Goal: Task Accomplishment & Management: Manage account settings

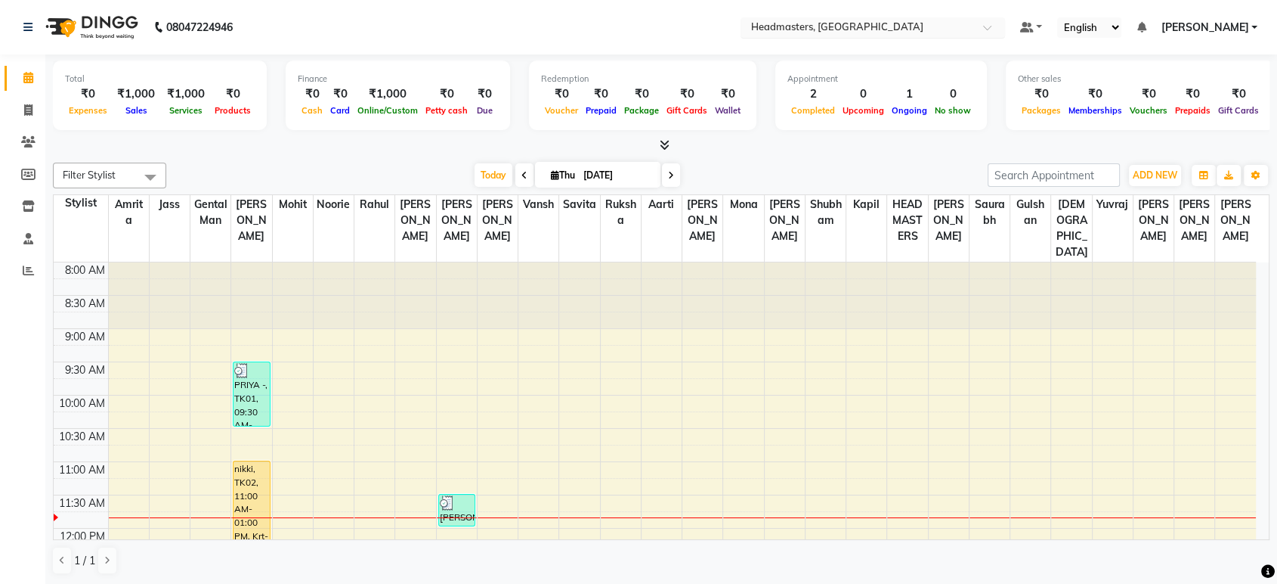
click at [824, 36] on div "Select Location × Headmasters, Jalandhar" at bounding box center [873, 27] width 265 height 20
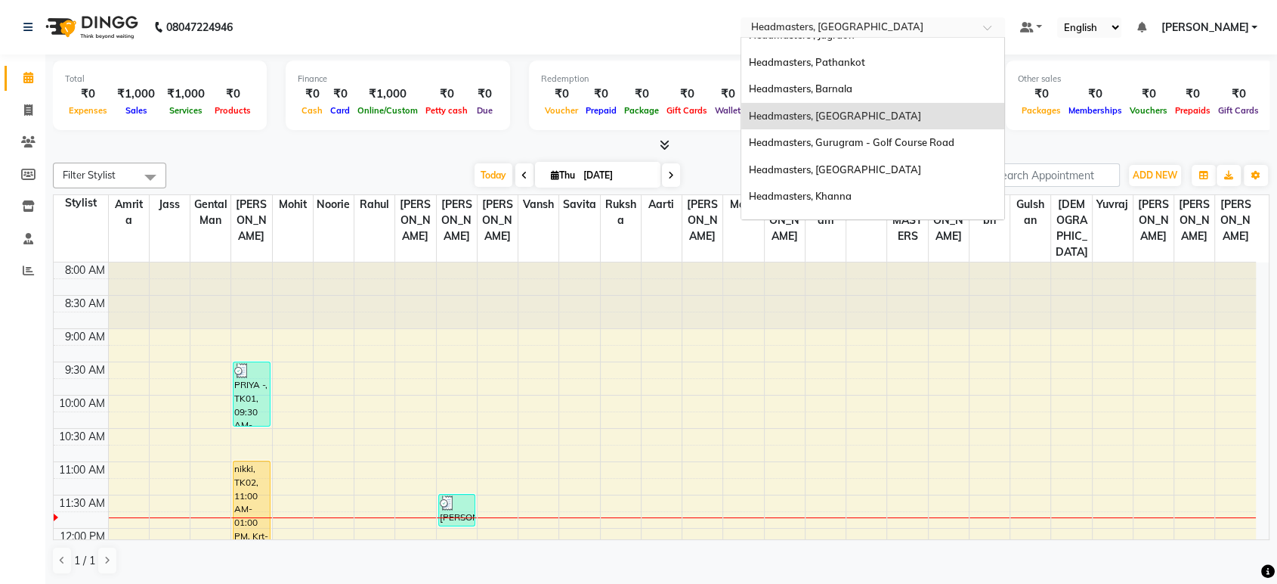
scroll to position [100, 0]
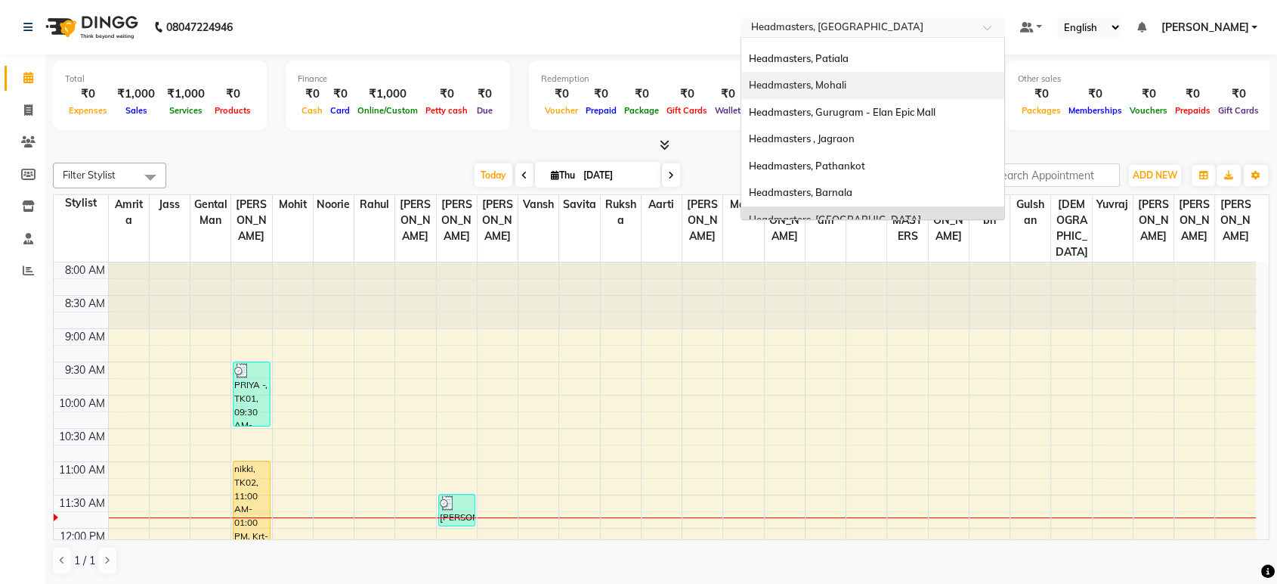
click at [835, 83] on span "Headmasters, Mohali" at bounding box center [798, 85] width 98 height 12
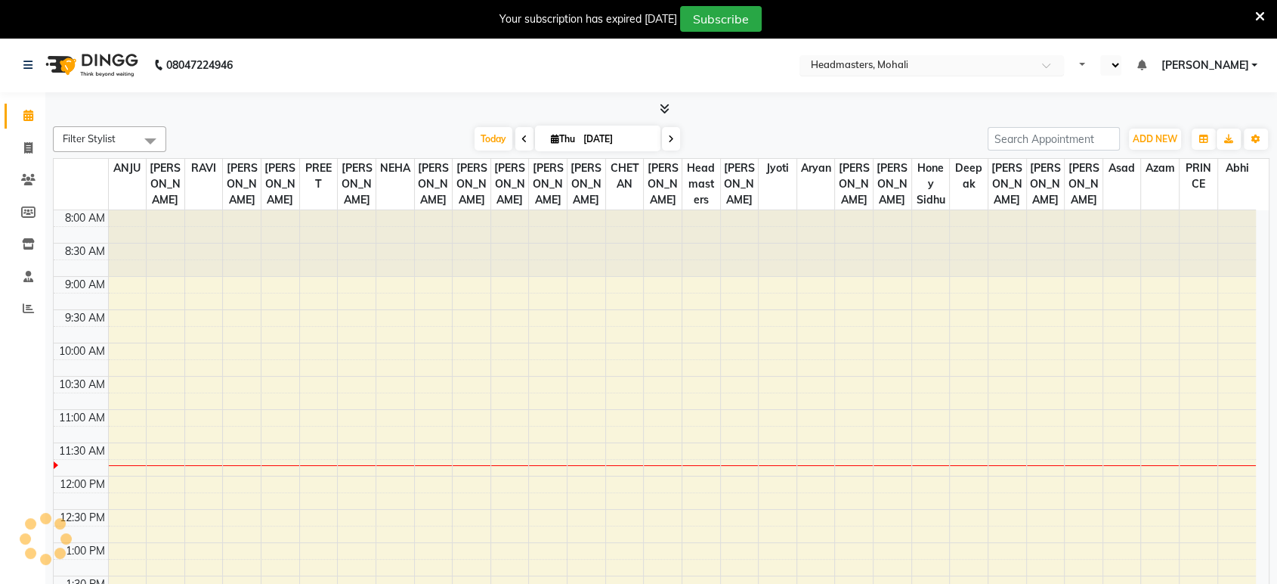
select select "en"
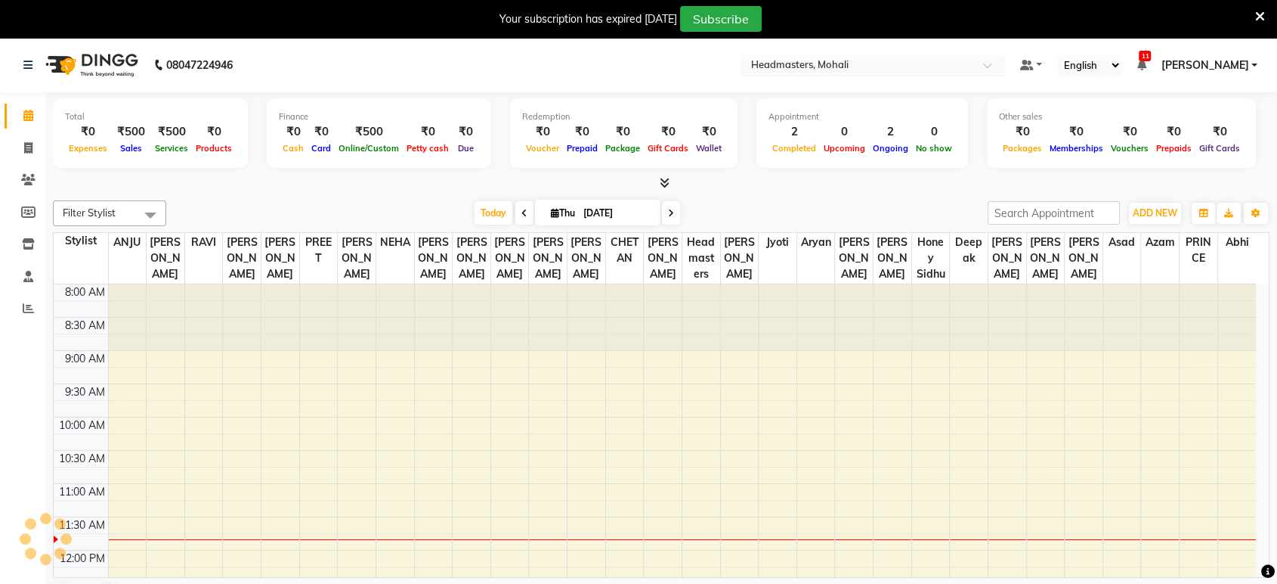
click at [867, 66] on input "text" at bounding box center [857, 66] width 219 height 15
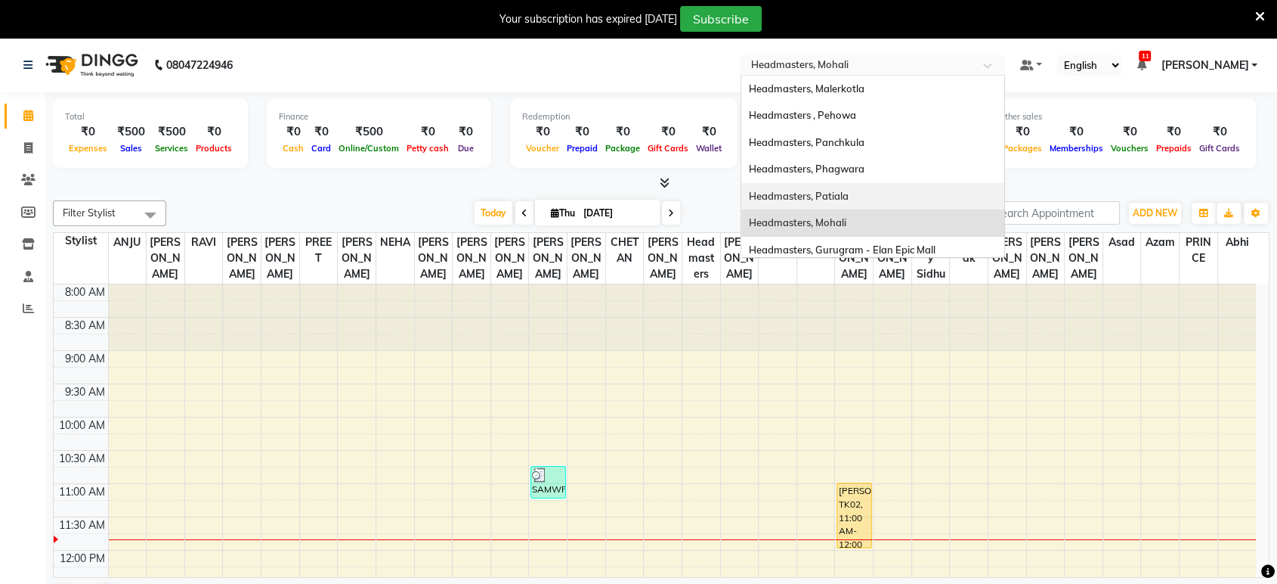
click at [849, 190] on span "Headmasters, Patiala" at bounding box center [799, 196] width 100 height 12
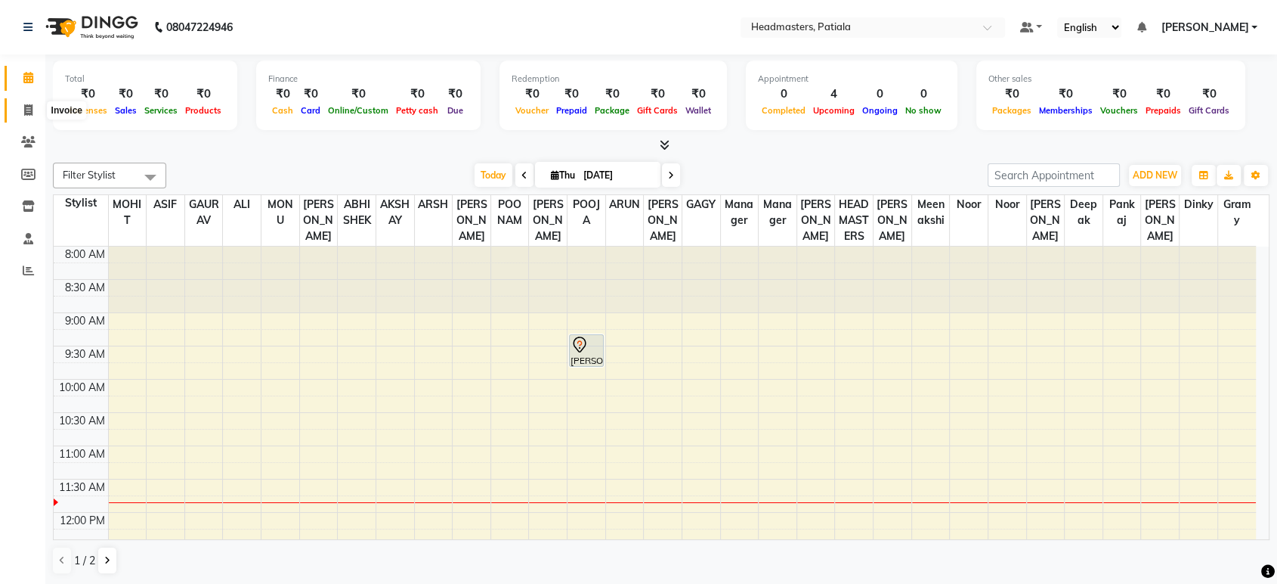
drag, startPoint x: 22, startPoint y: 112, endPoint x: 65, endPoint y: 108, distance: 43.2
click at [22, 112] on span at bounding box center [28, 110] width 26 height 17
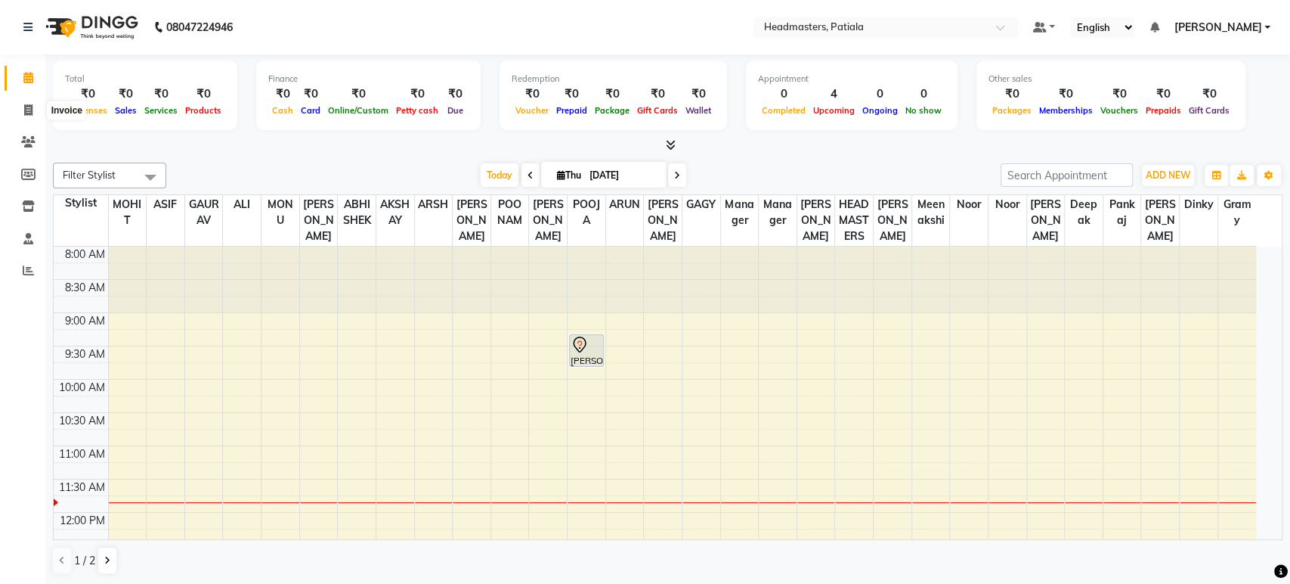
select select "service"
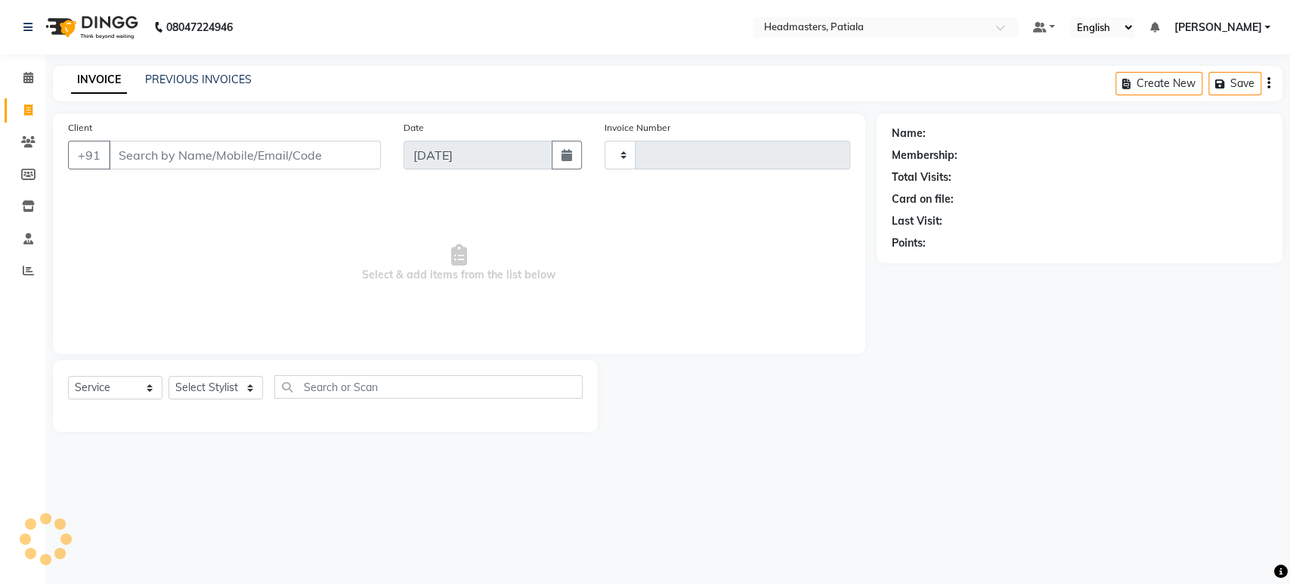
type input "6261"
select select "6602"
click at [214, 74] on link "PREVIOUS INVOICES" at bounding box center [198, 80] width 107 height 14
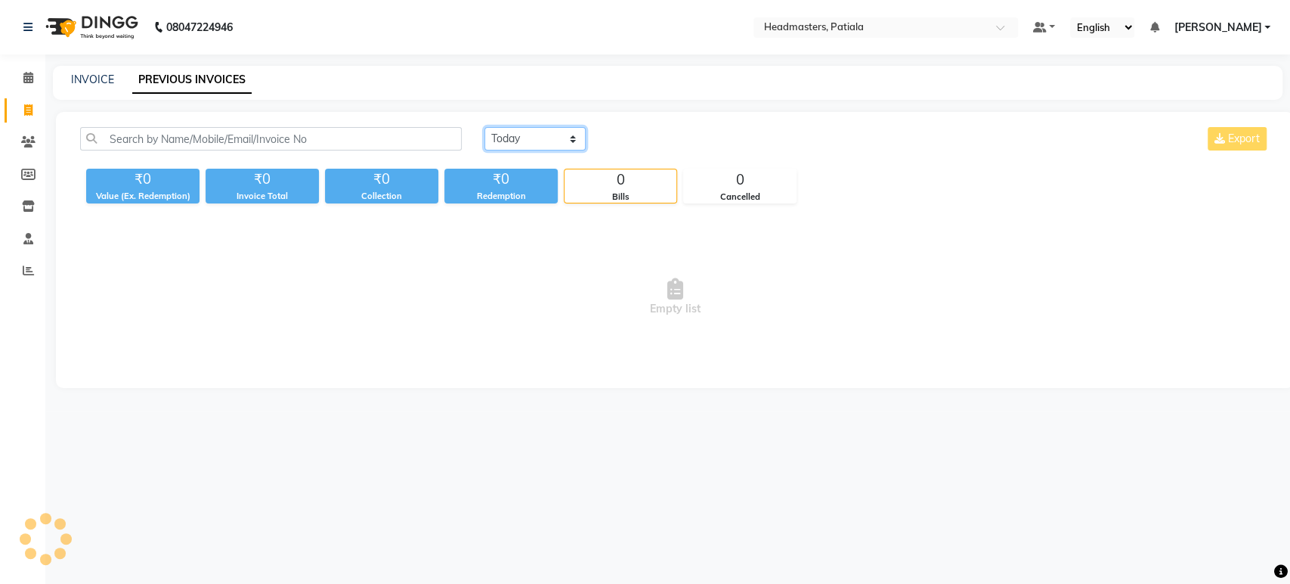
click at [519, 142] on select "[DATE] [DATE] Custom Range" at bounding box center [535, 138] width 101 height 23
select select "[DATE]"
click at [485, 127] on select "[DATE] [DATE] Custom Range" at bounding box center [535, 138] width 101 height 23
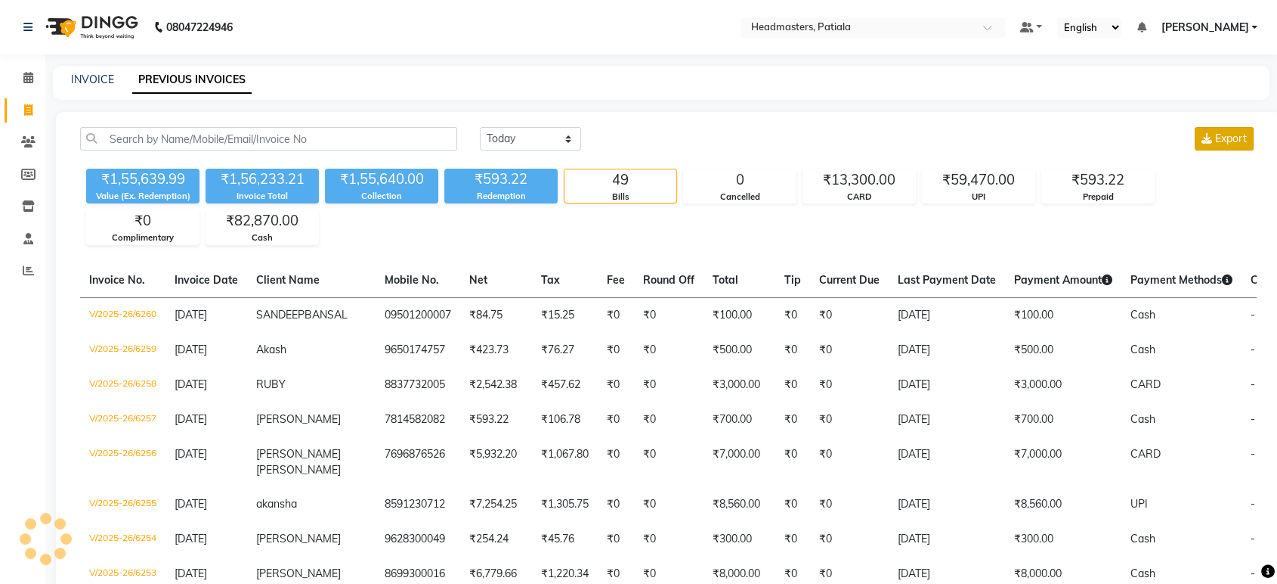
click at [1215, 135] on span "Export" at bounding box center [1231, 139] width 32 height 14
click at [30, 270] on icon at bounding box center [28, 270] width 11 height 11
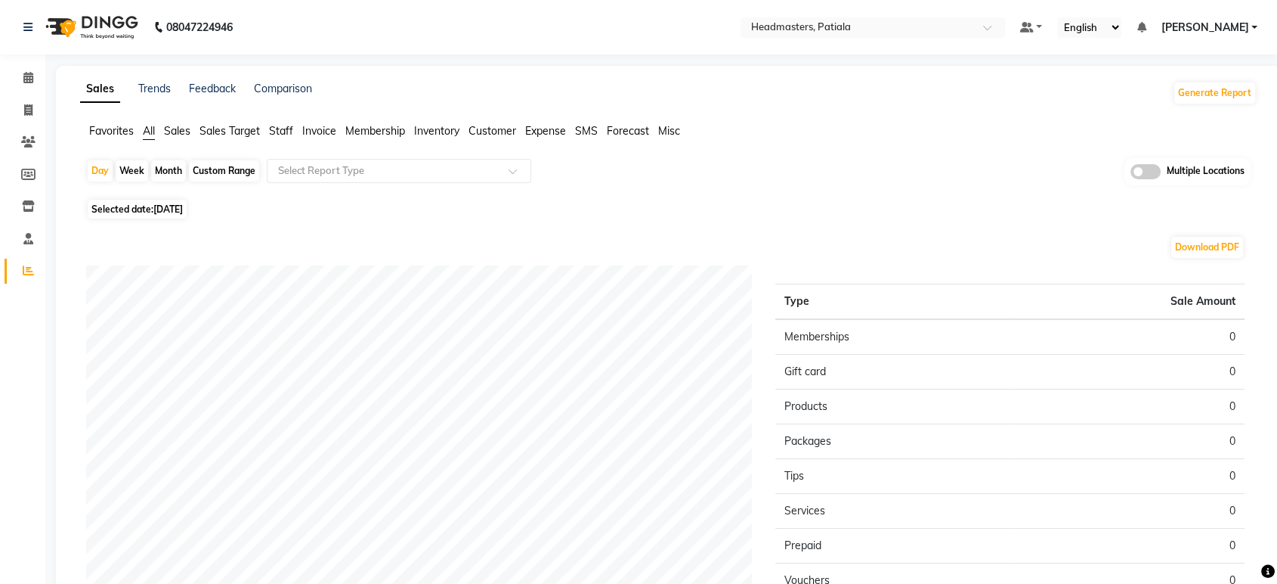
click at [315, 135] on span "Invoice" at bounding box center [319, 131] width 34 height 14
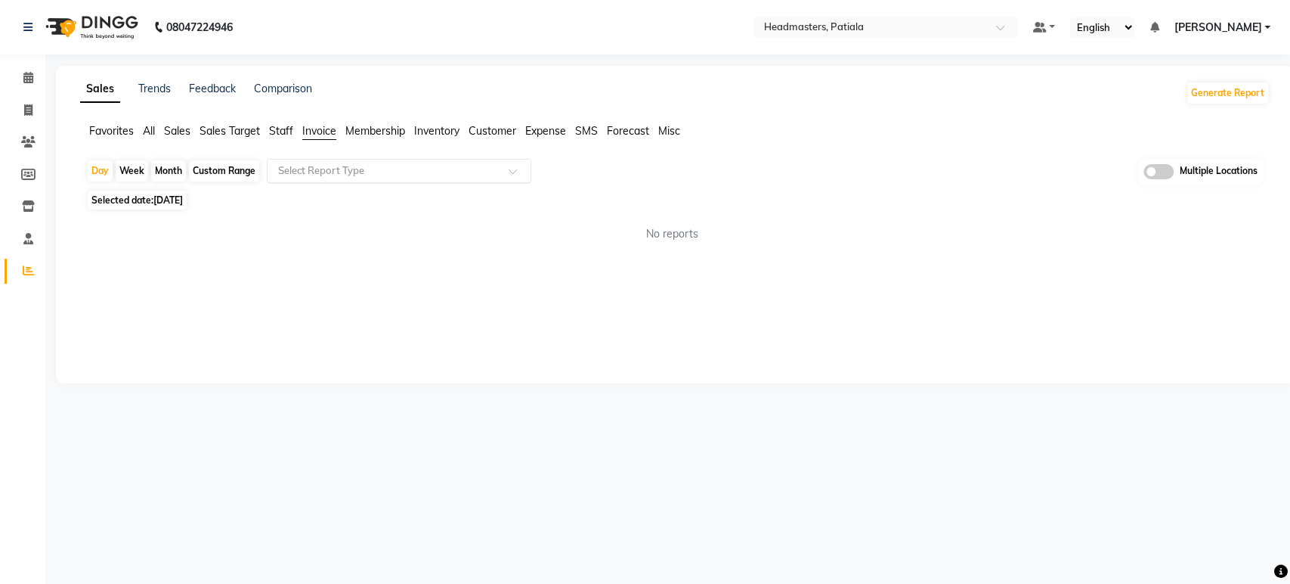
click at [344, 174] on input "text" at bounding box center [384, 170] width 218 height 15
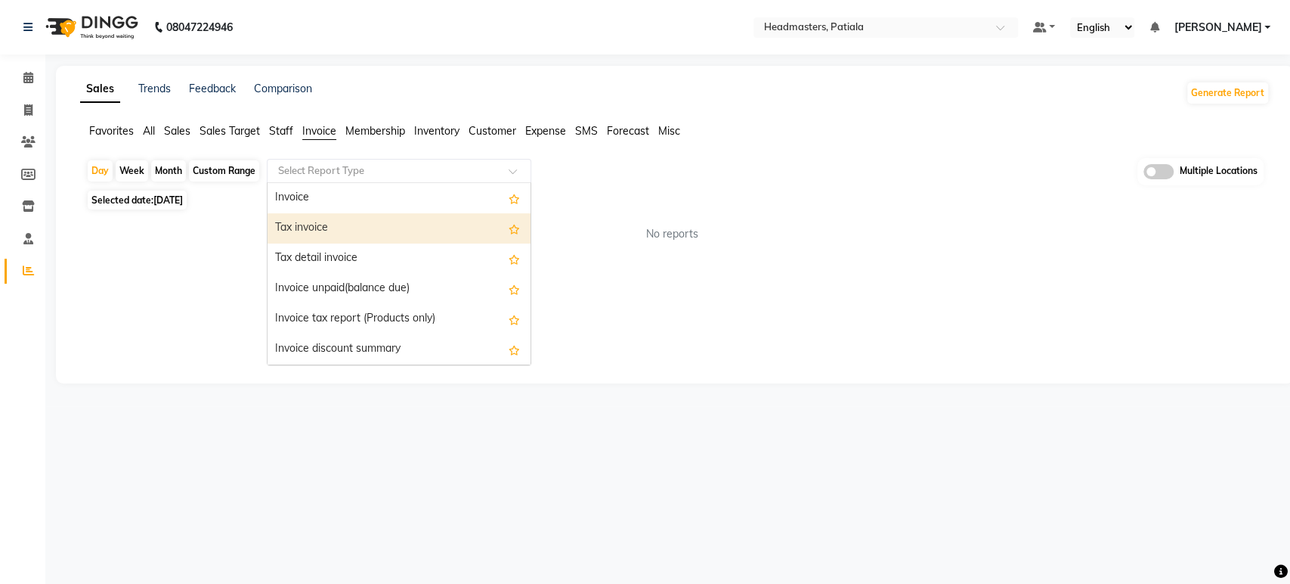
click at [319, 228] on div "Tax invoice" at bounding box center [399, 228] width 263 height 30
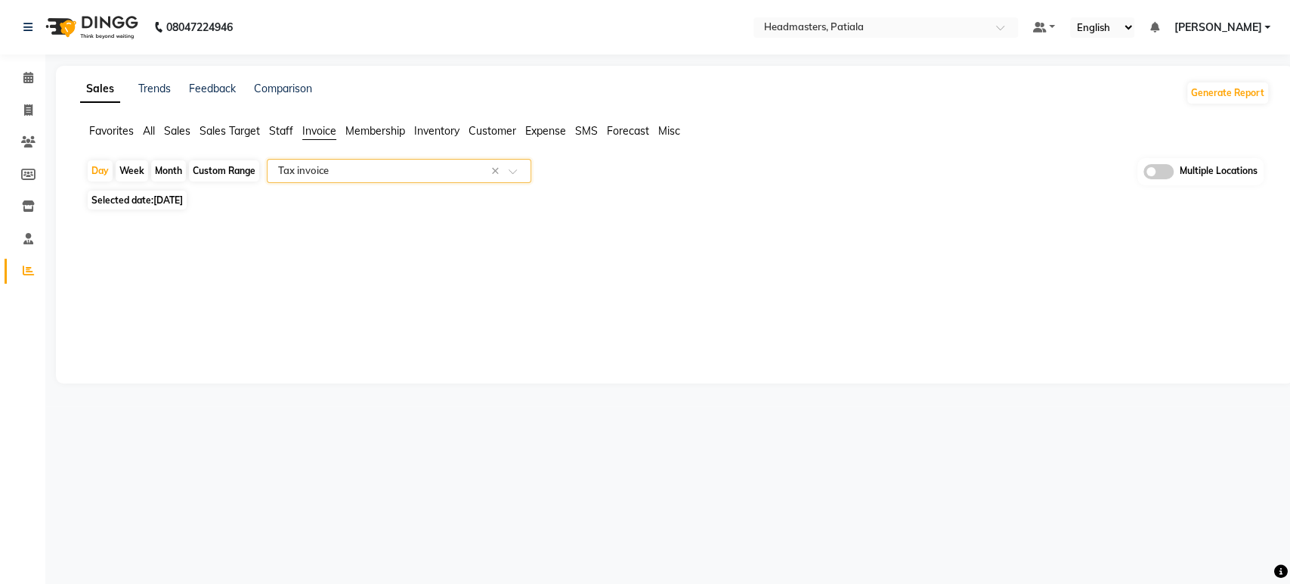
click at [168, 199] on span "04-09-2025" at bounding box center [167, 199] width 29 height 11
select select "9"
select select "2025"
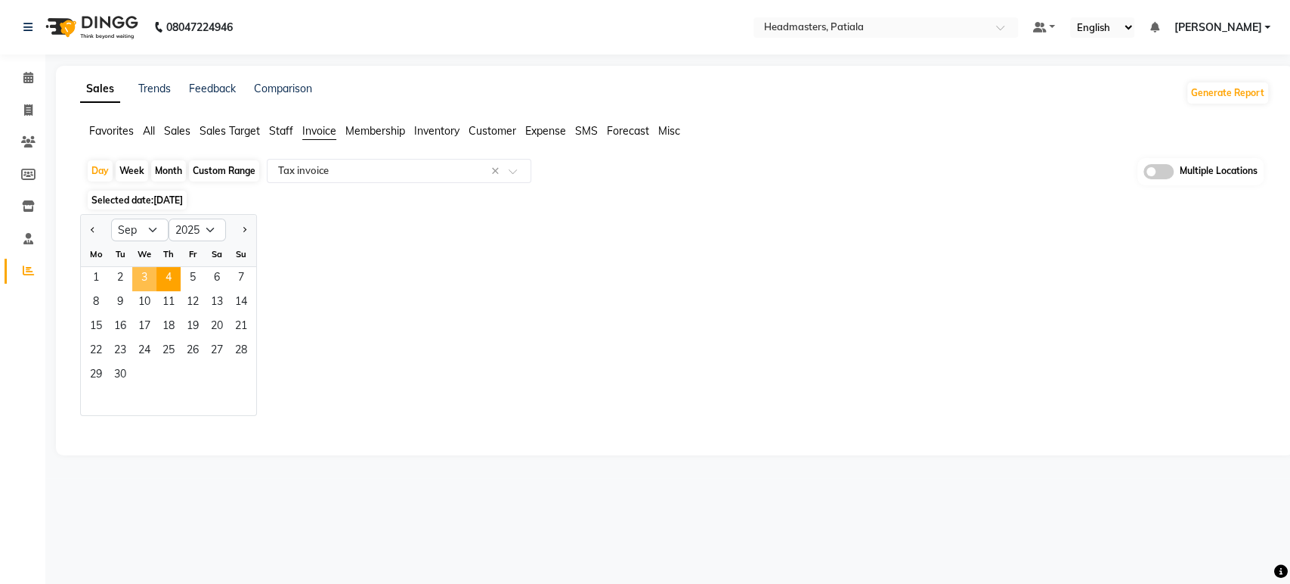
click at [144, 279] on span "3" at bounding box center [144, 279] width 24 height 24
select select "full_report"
select select "csv"
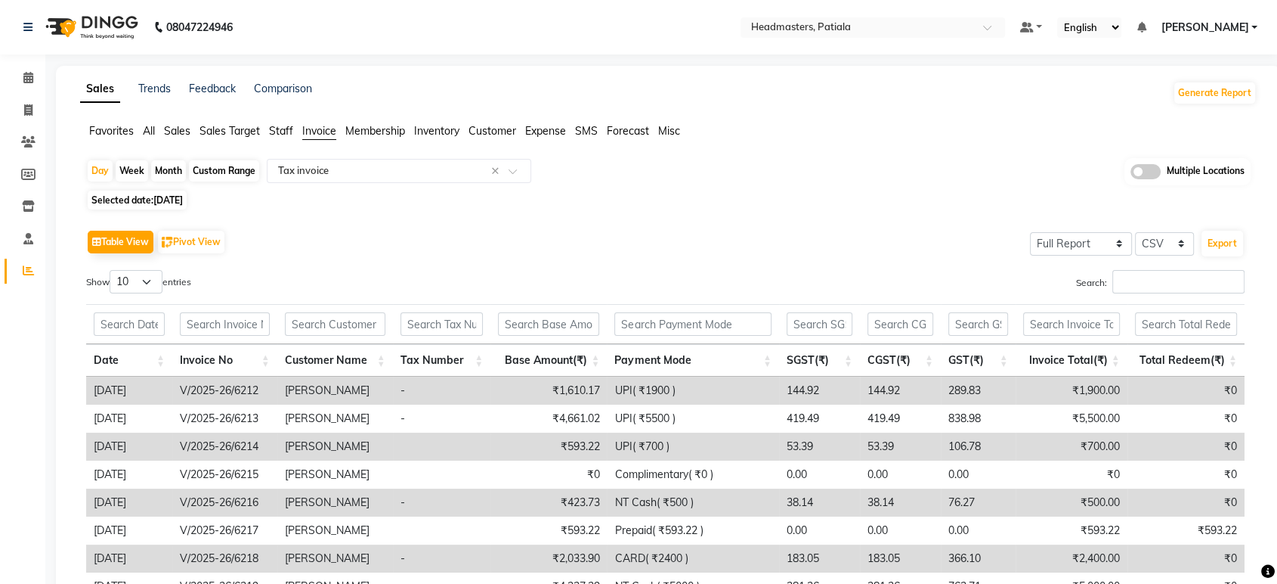
click at [783, 215] on div "Table View Pivot View Select Full Report Filtered Report Select CSV PDF Export …" at bounding box center [665, 473] width 1183 height 519
click at [1215, 246] on button "Export" at bounding box center [1223, 244] width 42 height 26
click at [860, 36] on ng-select "Select Location × Headmasters, Patiala" at bounding box center [873, 27] width 265 height 20
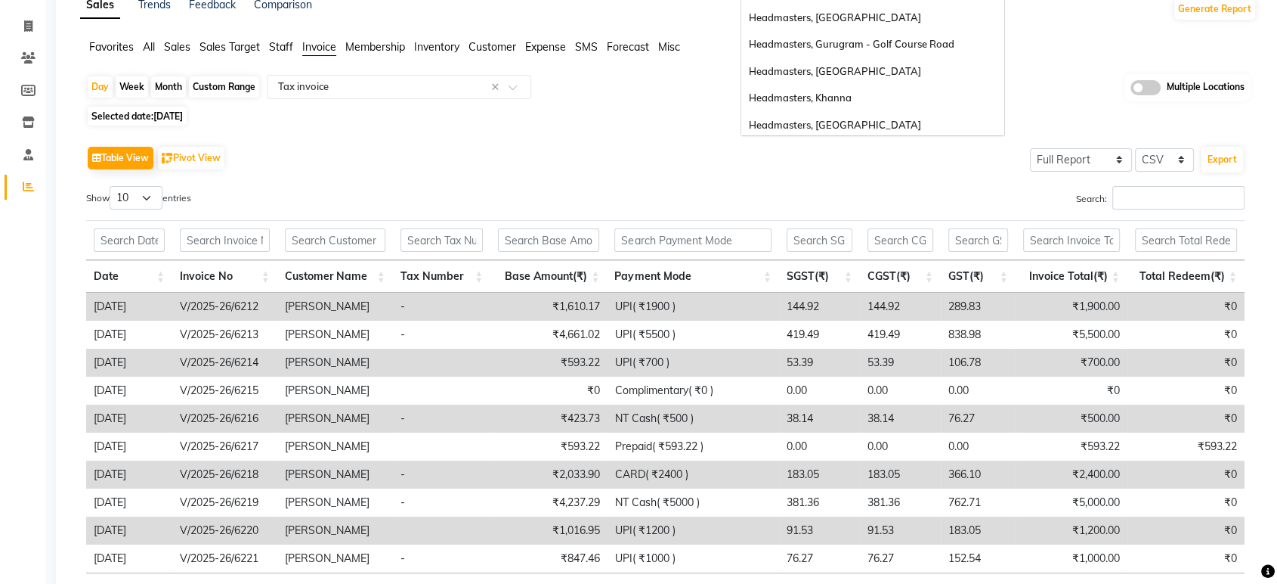
scroll to position [133, 0]
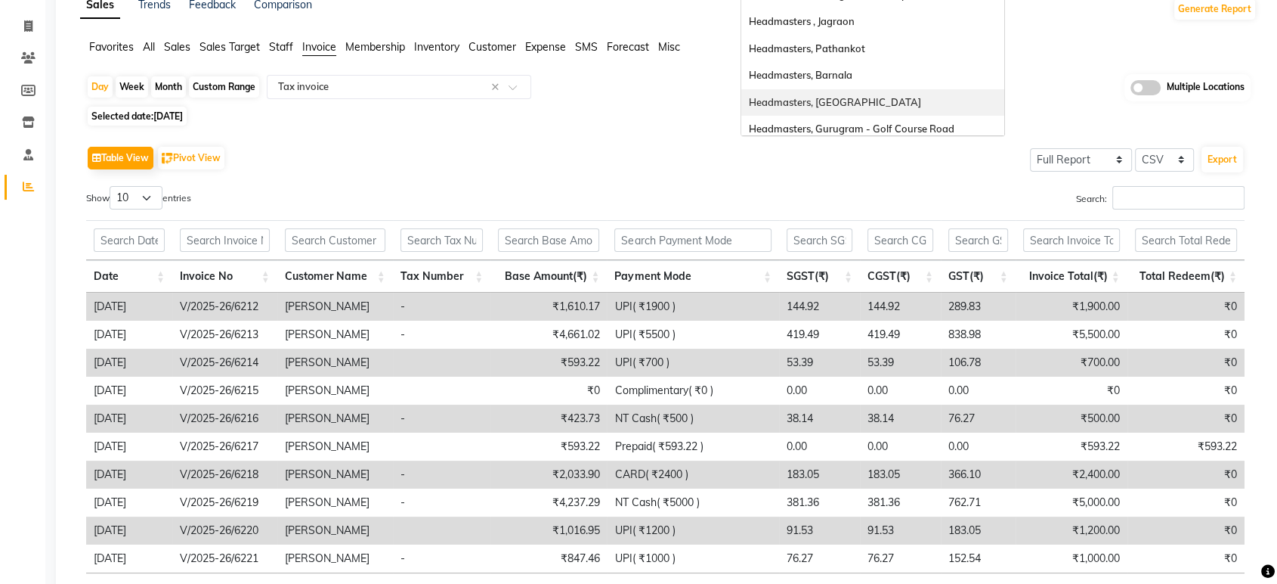
click at [875, 106] on span "Headmasters, Jalandhar" at bounding box center [835, 102] width 172 height 12
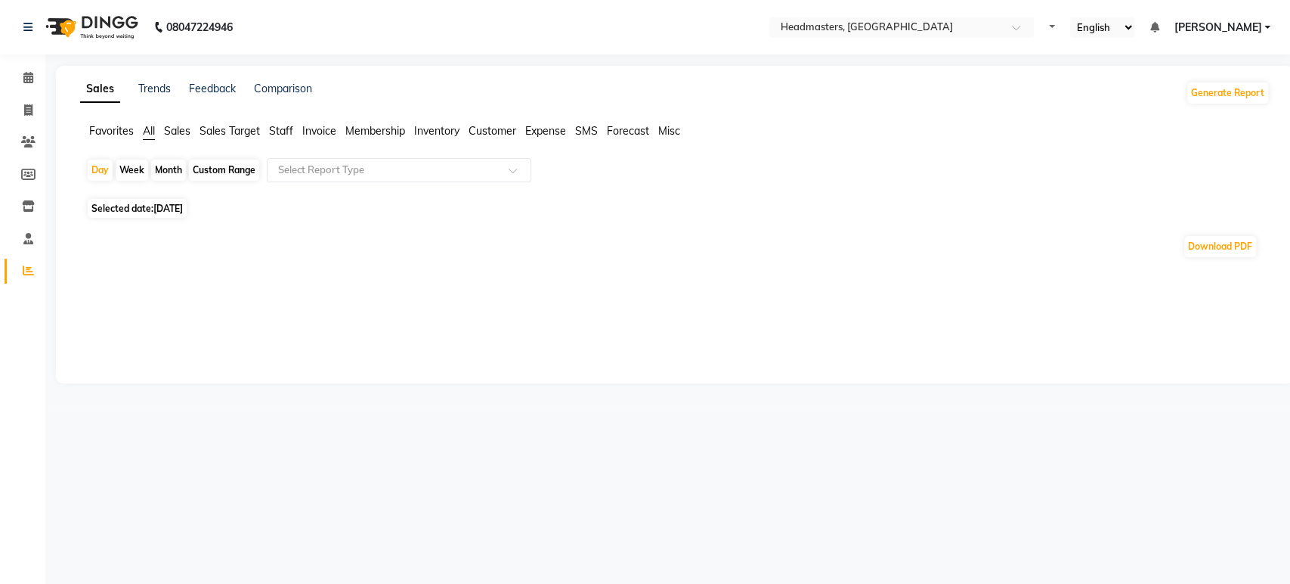
select select "en"
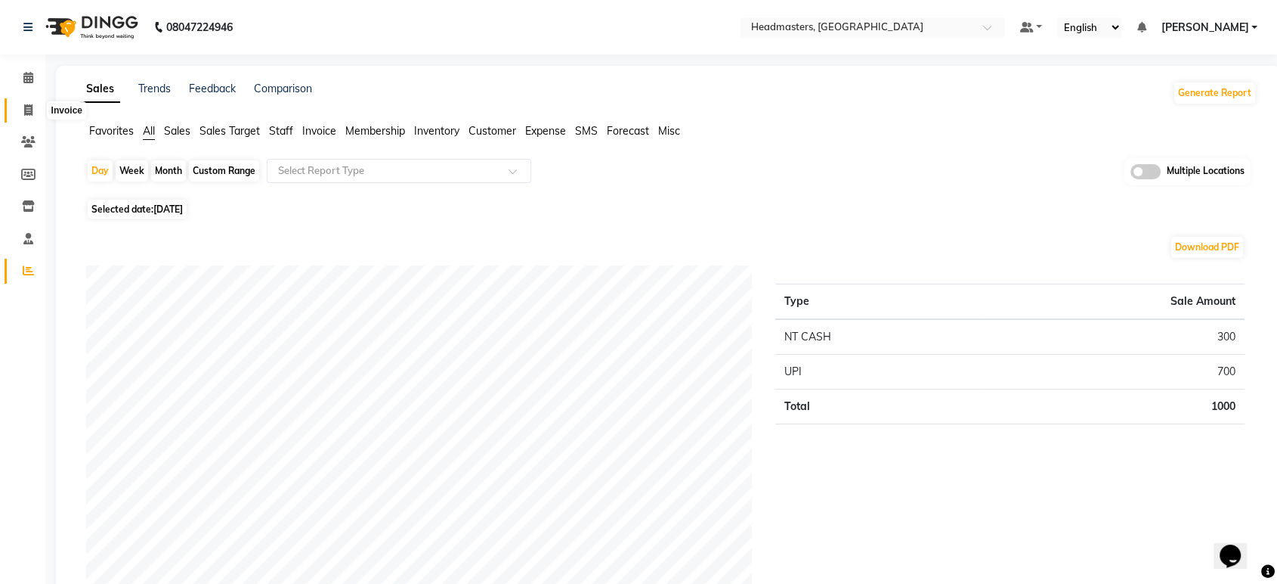
click at [22, 108] on span at bounding box center [28, 110] width 26 height 17
select select "service"
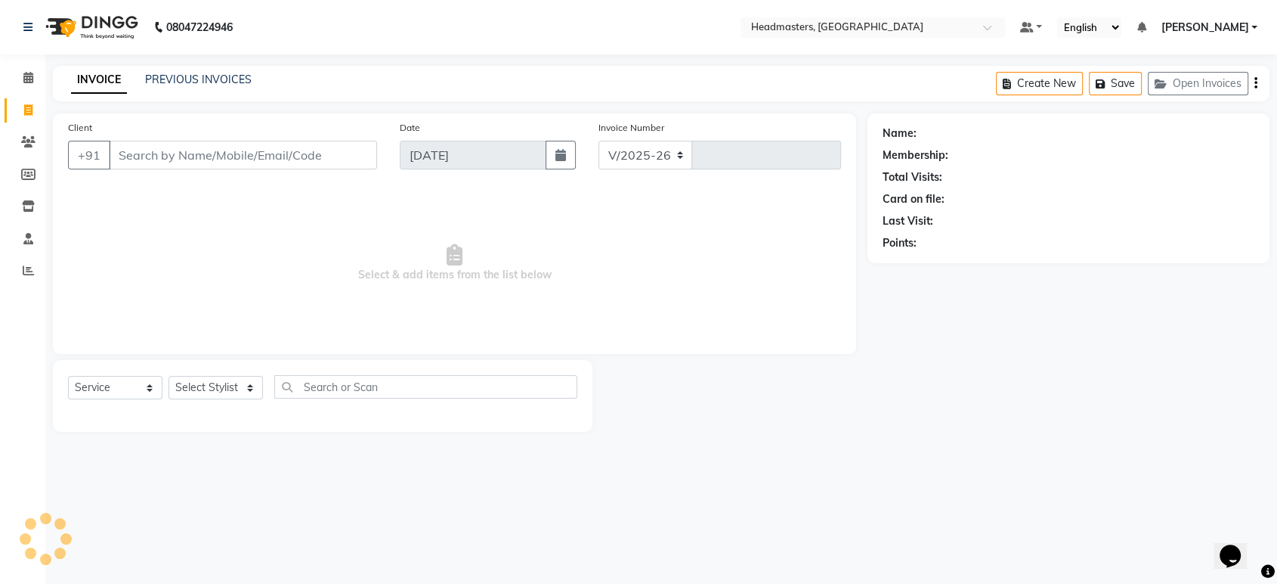
select select "7130"
type input "5803"
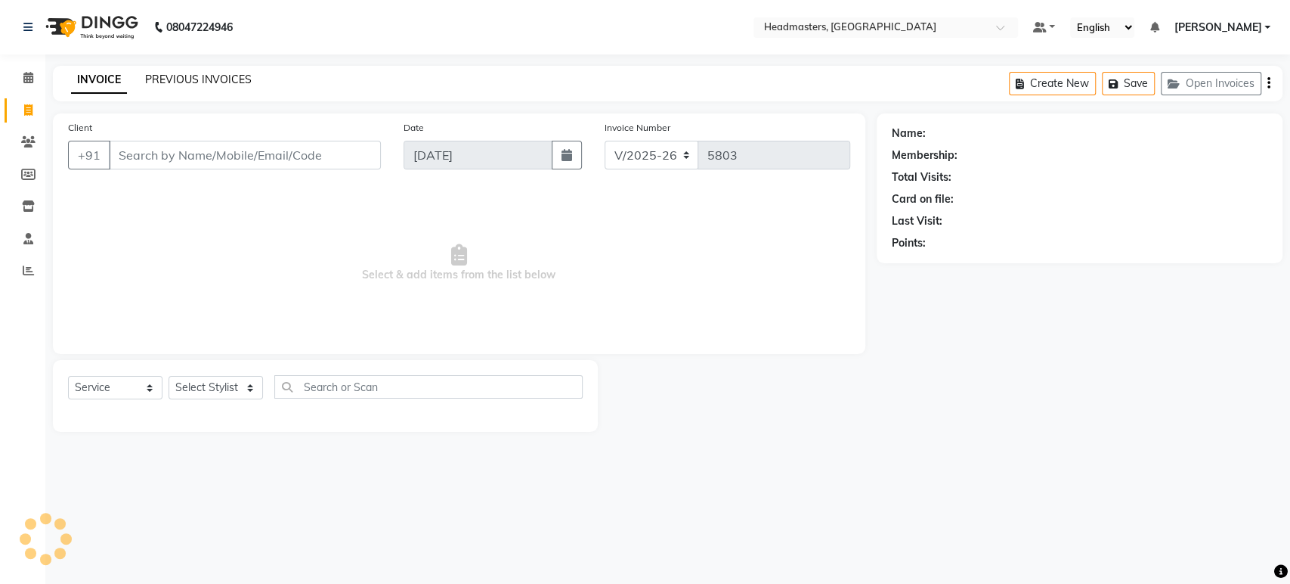
click at [245, 79] on link "PREVIOUS INVOICES" at bounding box center [198, 80] width 107 height 14
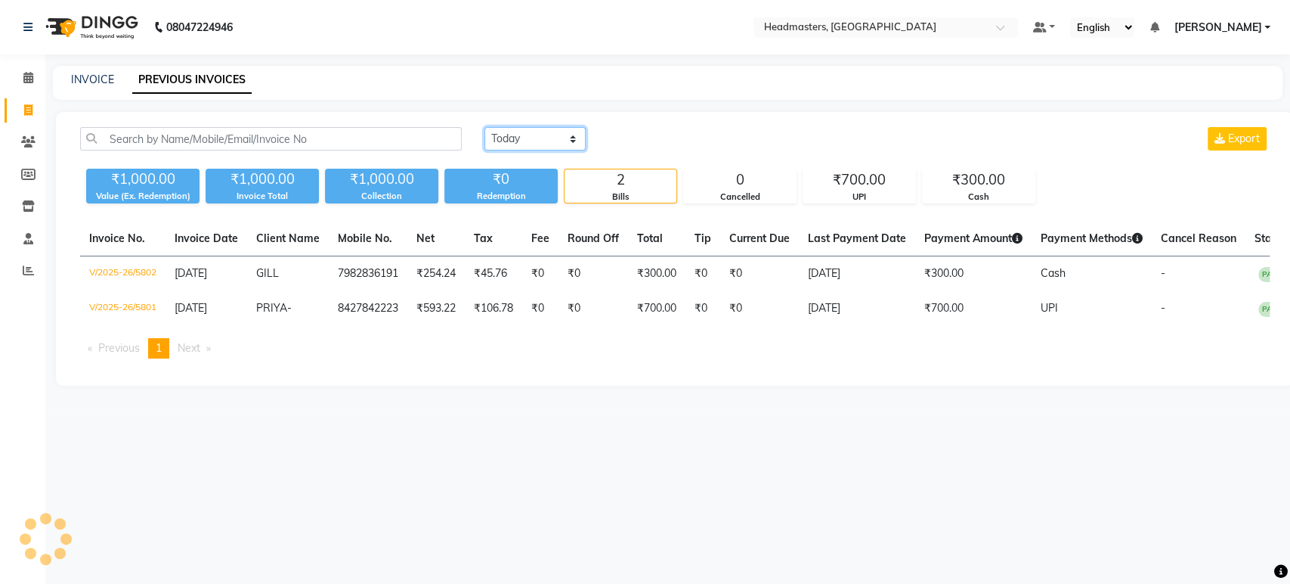
drag, startPoint x: 515, startPoint y: 136, endPoint x: 520, endPoint y: 144, distance: 9.2
click at [515, 136] on select "Today Yesterday Custom Range" at bounding box center [535, 138] width 101 height 23
select select "yesterday"
click at [485, 127] on select "Today Yesterday Custom Range" at bounding box center [535, 138] width 101 height 23
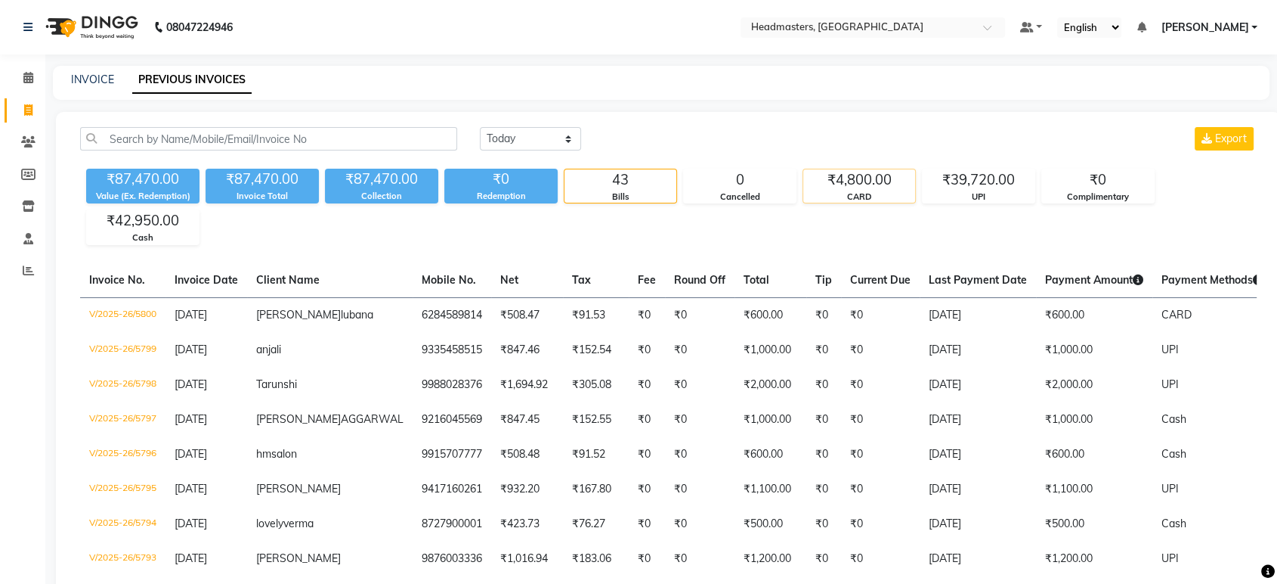
click at [863, 184] on div "₹4,800.00" at bounding box center [859, 179] width 112 height 21
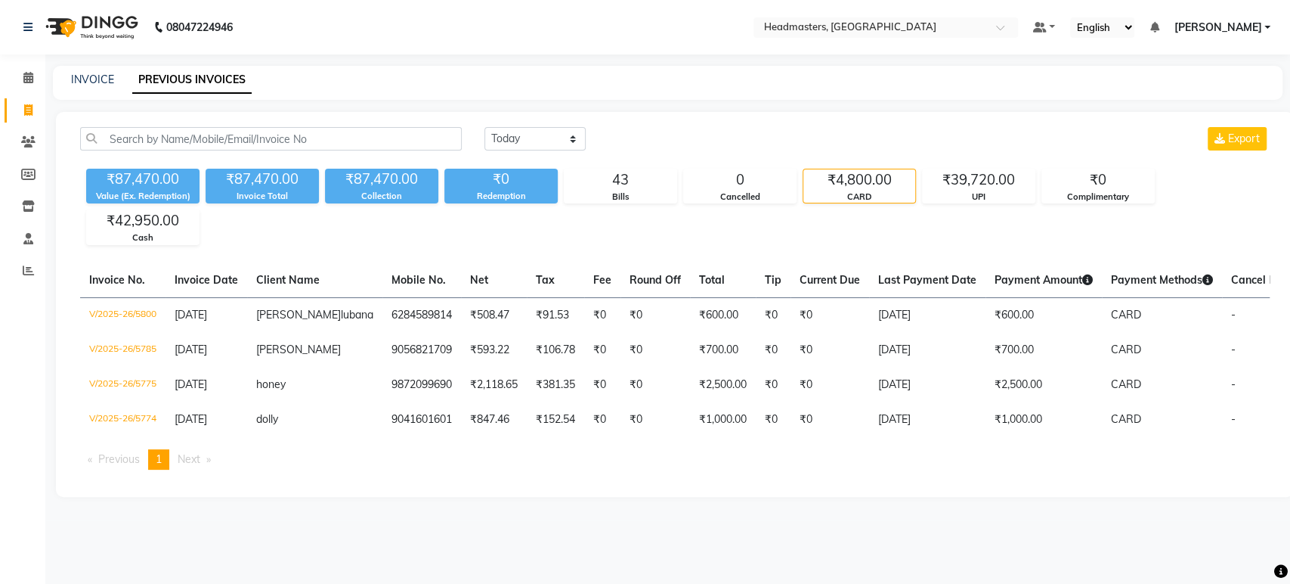
click at [831, 188] on div "₹4,800.00" at bounding box center [859, 179] width 112 height 21
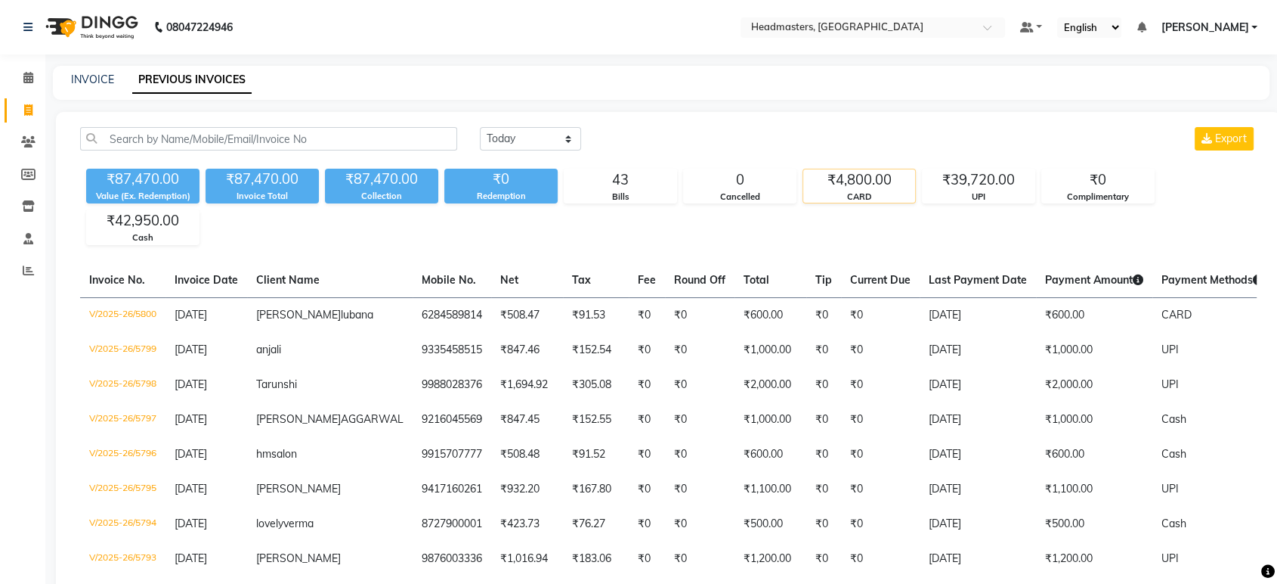
click at [872, 193] on div "CARD" at bounding box center [859, 196] width 112 height 13
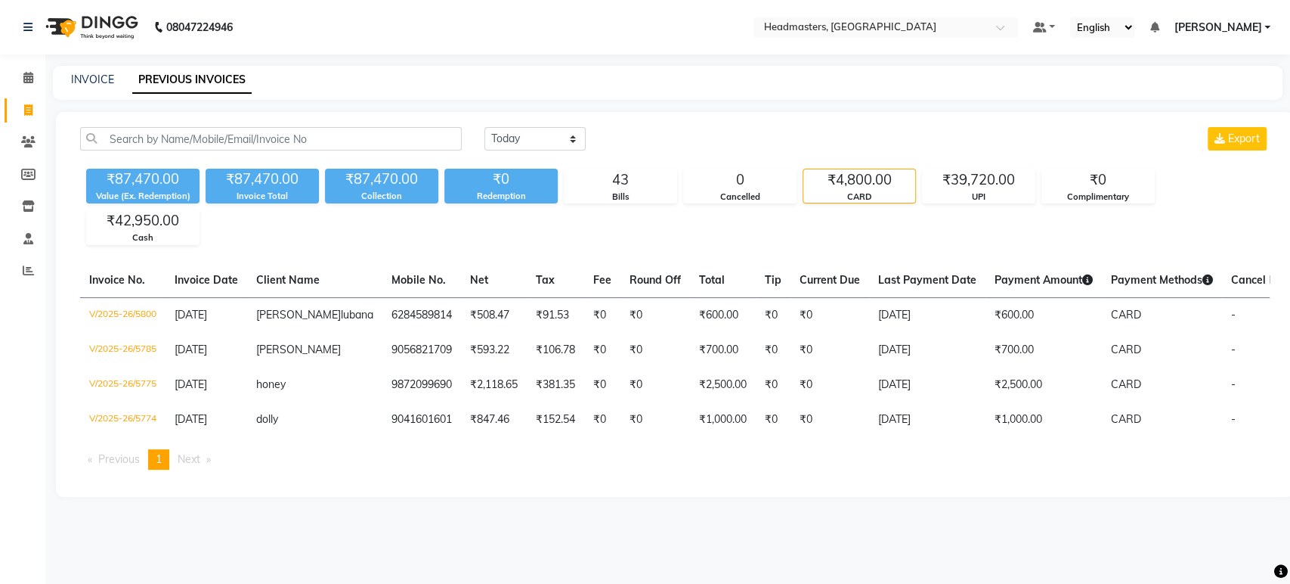
click at [730, 234] on div "₹87,470.00 Value (Ex. Redemption) ₹87,470.00 Invoice Total ₹87,470.00 Collectio…" at bounding box center [675, 204] width 1190 height 82
click at [877, 497] on div "Today Yesterday Custom Range Export ₹87,470.00 Value (Ex. Redemption) ₹87,470.0…" at bounding box center [675, 304] width 1238 height 385
click at [33, 77] on span at bounding box center [28, 78] width 26 height 17
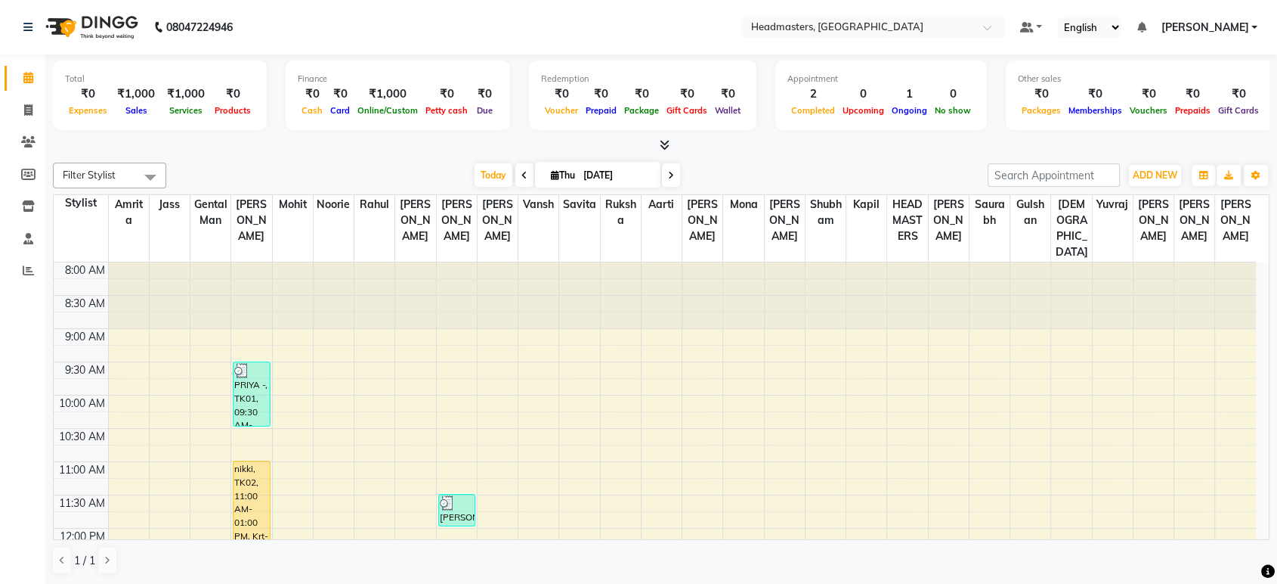
click at [712, 249] on th "Sanjeev" at bounding box center [703, 228] width 41 height 67
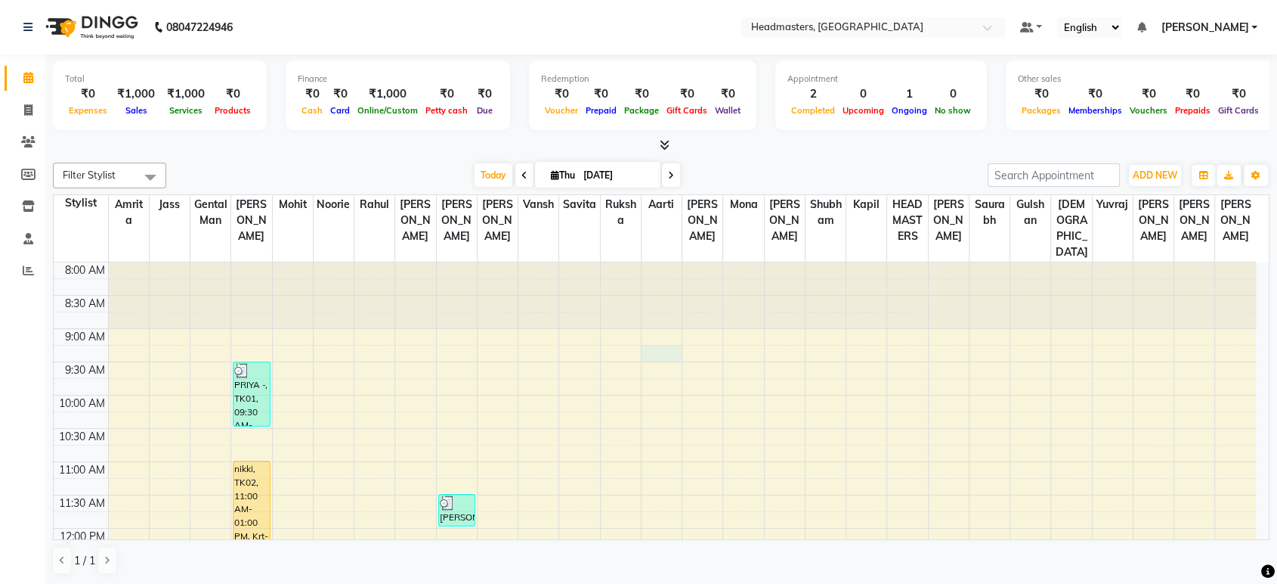
click at [307, 166] on div "Today Thu 04-09-2025" at bounding box center [577, 175] width 806 height 23
click at [373, 56] on div "Total ₹0 Expenses ₹1,000 Sales ₹1,000 Services ₹0 Products Finance ₹0 Cash ₹0 C…" at bounding box center [661, 103] width 1217 height 99
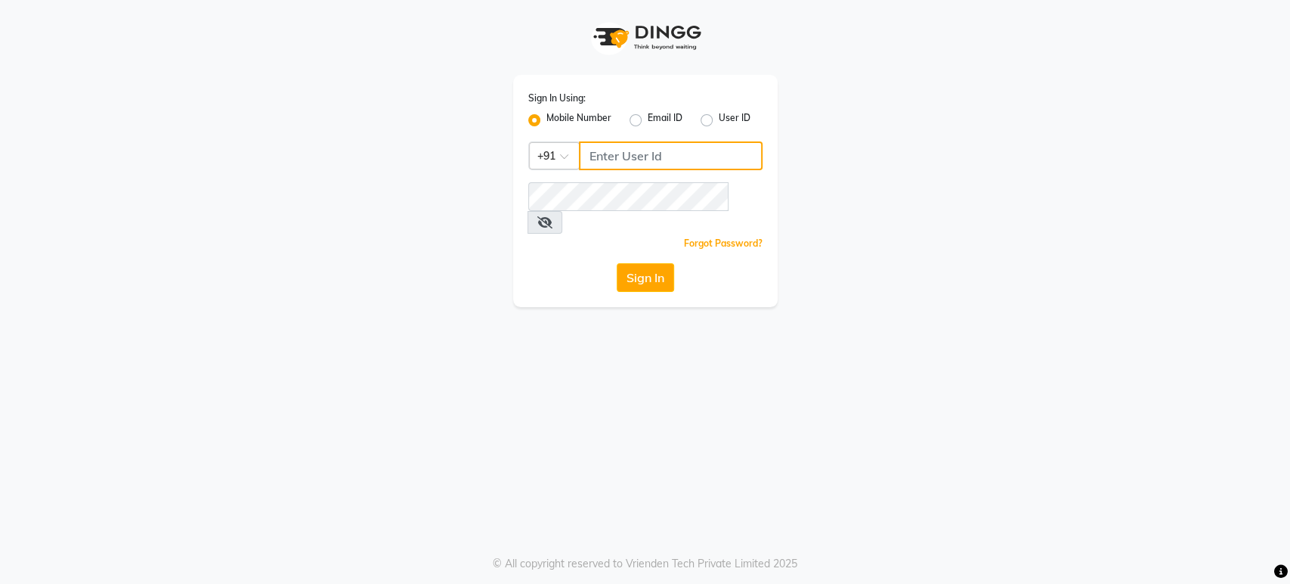
click at [627, 158] on input "Username" at bounding box center [671, 155] width 184 height 29
click at [602, 159] on input "Username" at bounding box center [671, 155] width 184 height 29
type input "9779220997"
click at [630, 267] on button "Sign In" at bounding box center [645, 277] width 57 height 29
